Goal: Task Accomplishment & Management: Complete application form

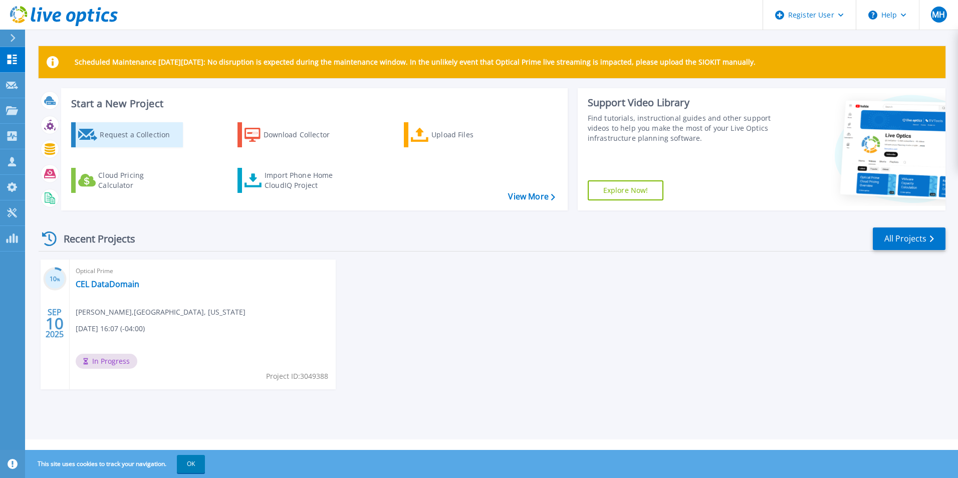
click at [120, 140] on div "Request a Collection" at bounding box center [140, 135] width 80 height 20
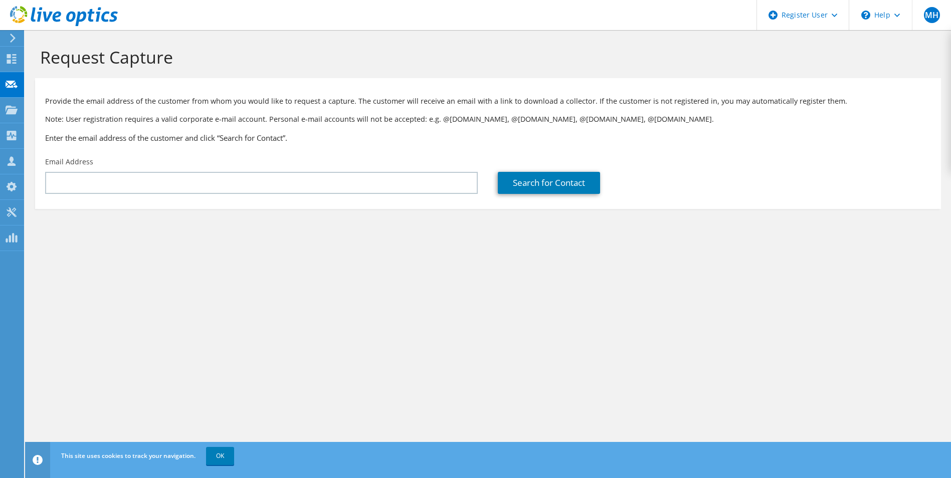
click at [116, 169] on div "Email Address" at bounding box center [261, 175] width 453 height 47
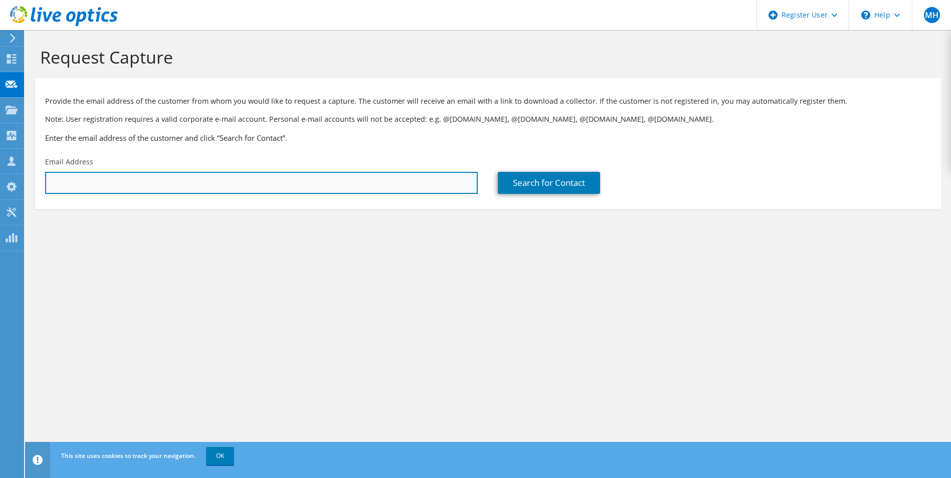
click at [113, 192] on input "text" at bounding box center [261, 183] width 433 height 22
paste input "thomas.powers@ftr.com"
type input "thomas.powers@ftr.com"
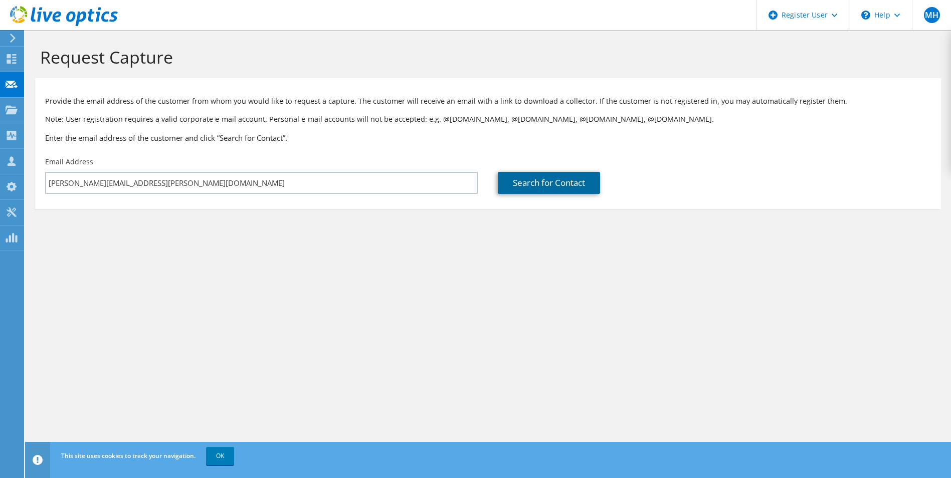
click at [538, 179] on link "Search for Contact" at bounding box center [549, 183] width 102 height 22
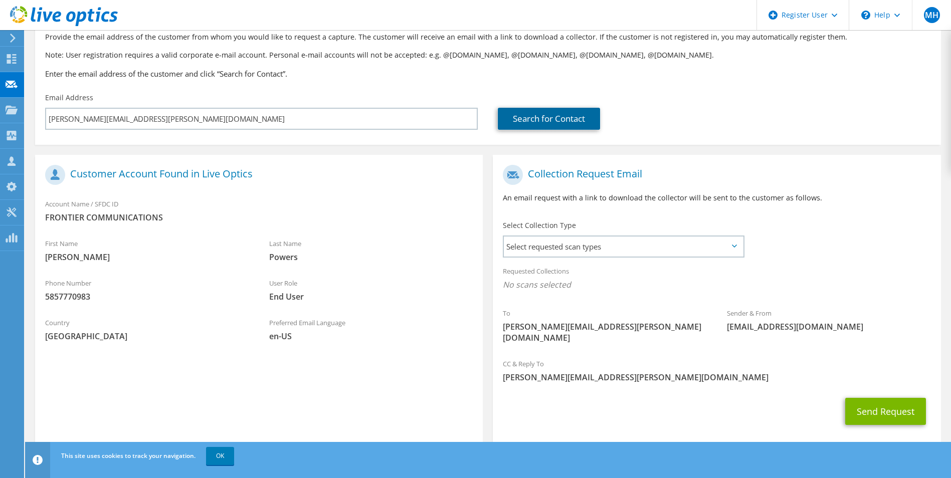
scroll to position [70, 0]
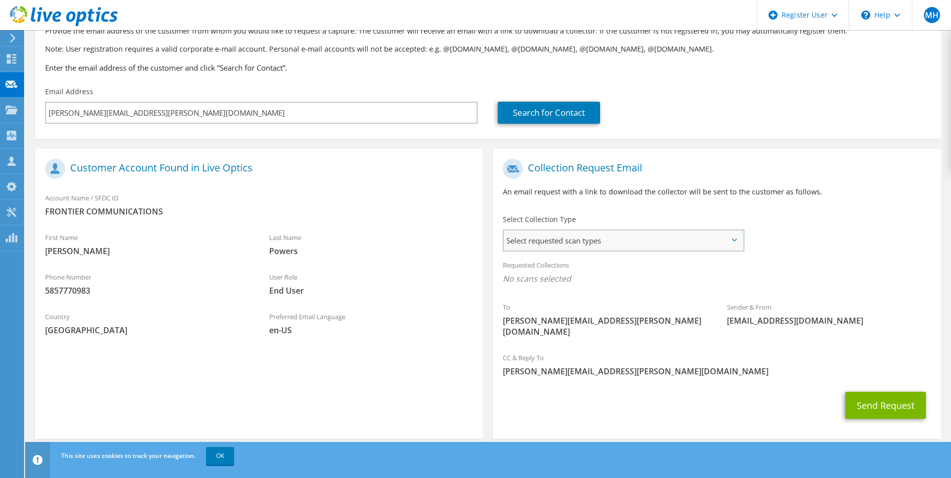
click at [615, 239] on span "Select requested scan types" at bounding box center [623, 241] width 239 height 20
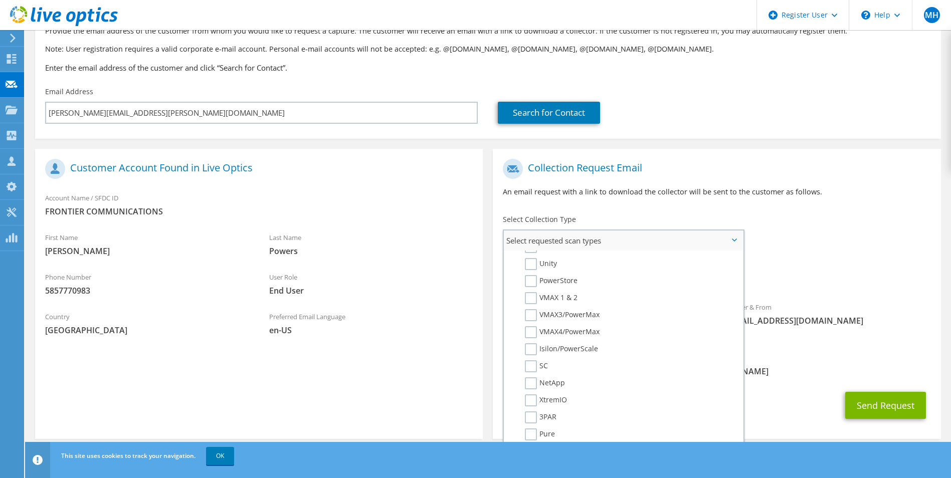
scroll to position [200, 0]
click at [538, 265] on label "Unity" at bounding box center [541, 263] width 32 height 12
click at [0, 0] on input "Unity" at bounding box center [0, 0] width 0 height 0
click at [824, 353] on div "CC & Reply To Matt.Haggerty@dell.com" at bounding box center [717, 367] width 448 height 35
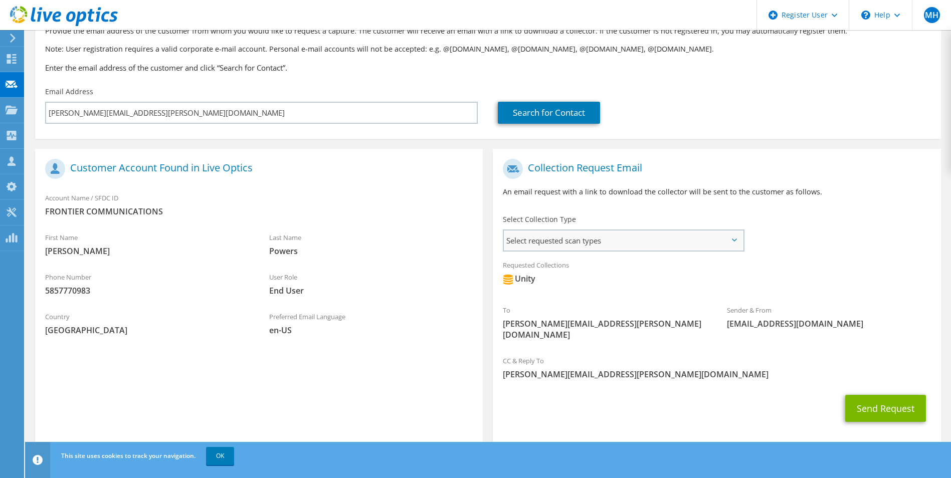
click at [654, 249] on span "Select requested scan types" at bounding box center [623, 241] width 239 height 20
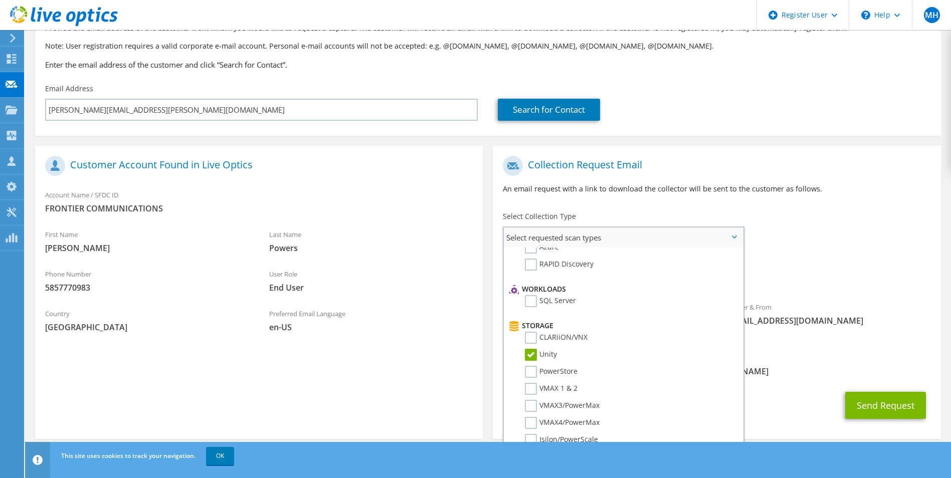
scroll to position [150, 0]
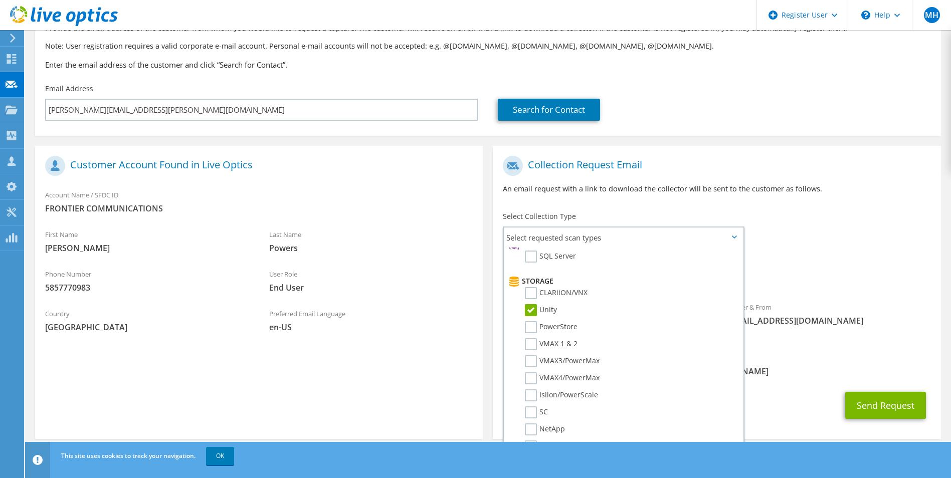
click at [852, 243] on div "To thomas.powers@ftr.com Sender & From liveoptics@liveoptics.com" at bounding box center [717, 249] width 448 height 196
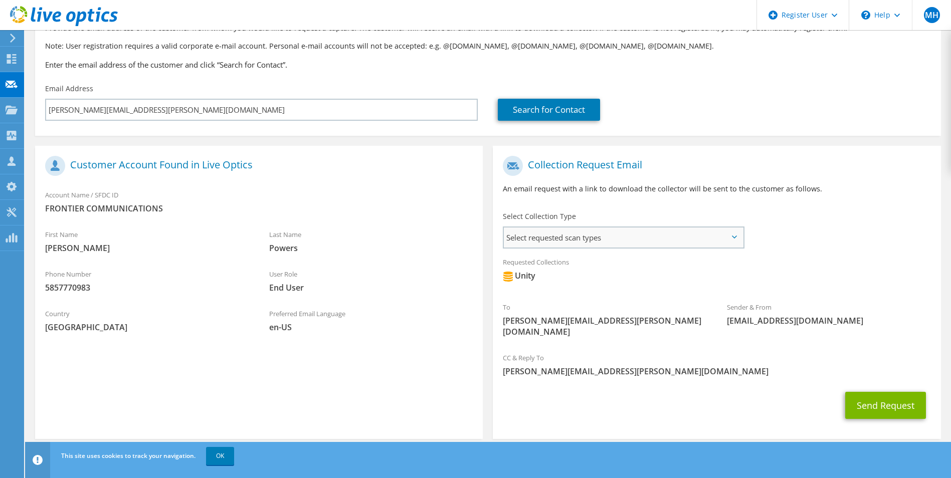
click at [731, 245] on span "Select requested scan types" at bounding box center [623, 238] width 239 height 20
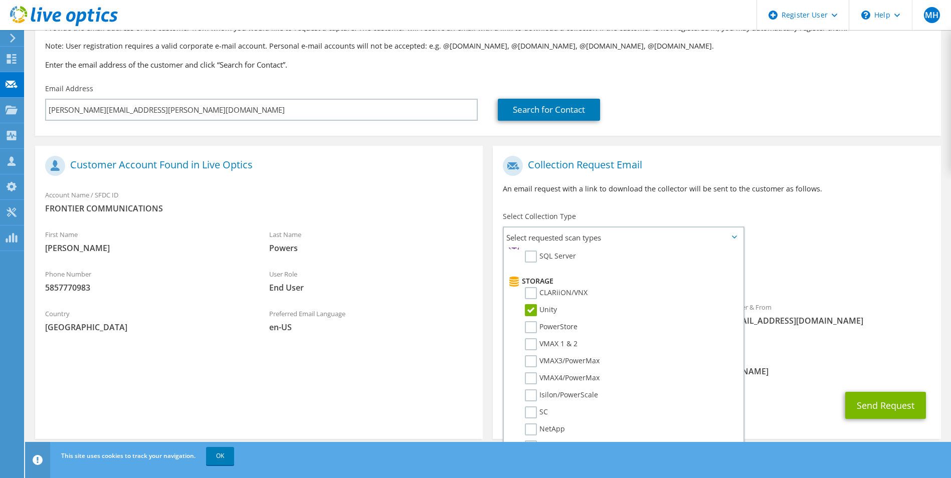
click at [851, 234] on div "To thomas.powers@ftr.com Sender & From liveoptics@liveoptics.com" at bounding box center [717, 249] width 448 height 196
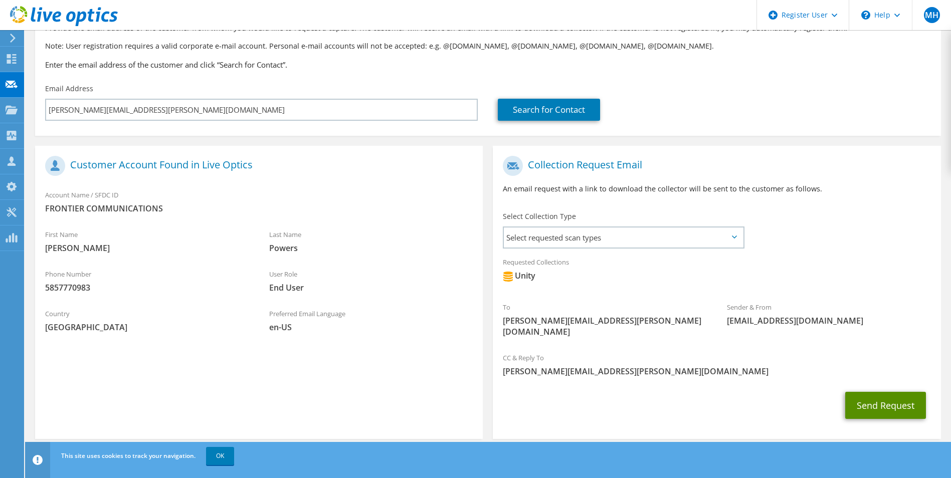
click at [871, 392] on button "Send Request" at bounding box center [885, 405] width 81 height 27
